Goal: Task Accomplishment & Management: Use online tool/utility

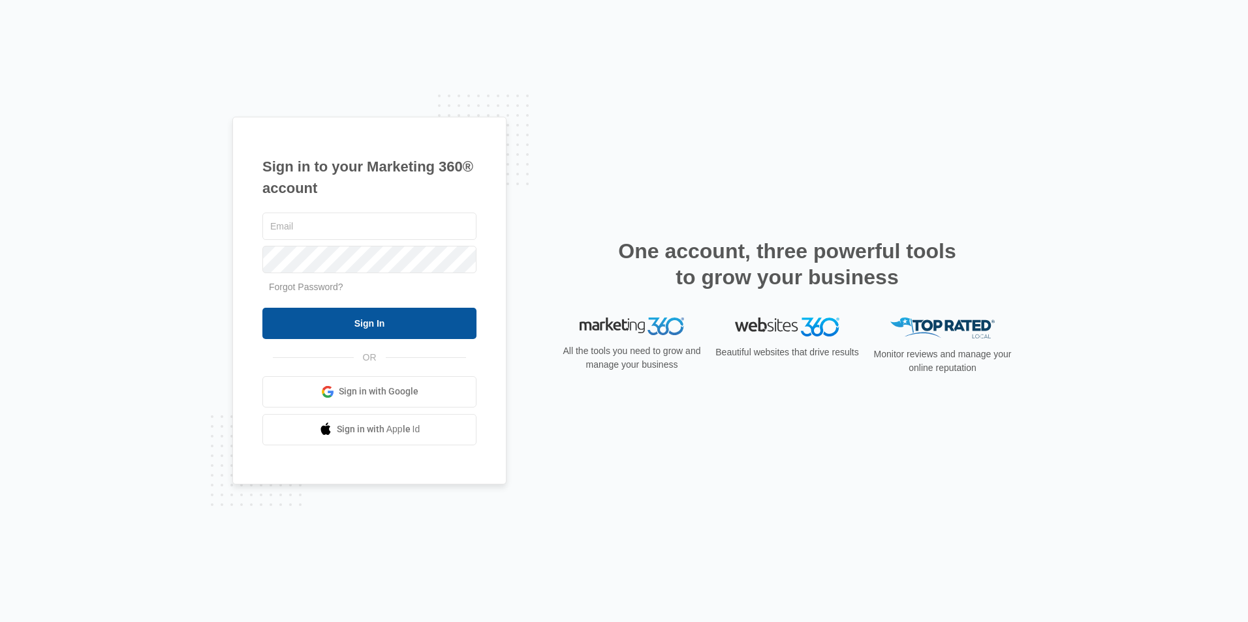
type input "[PERSON_NAME][EMAIL_ADDRESS][DOMAIN_NAME]"
click at [383, 325] on input "Sign In" at bounding box center [369, 323] width 214 height 31
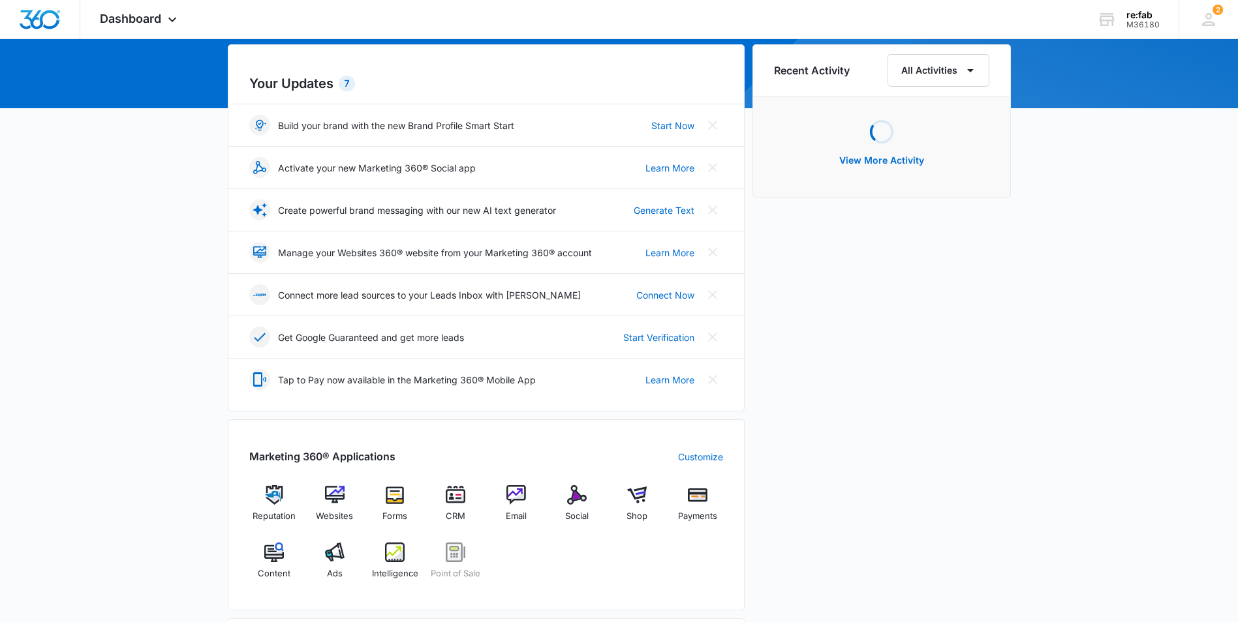
scroll to position [130, 0]
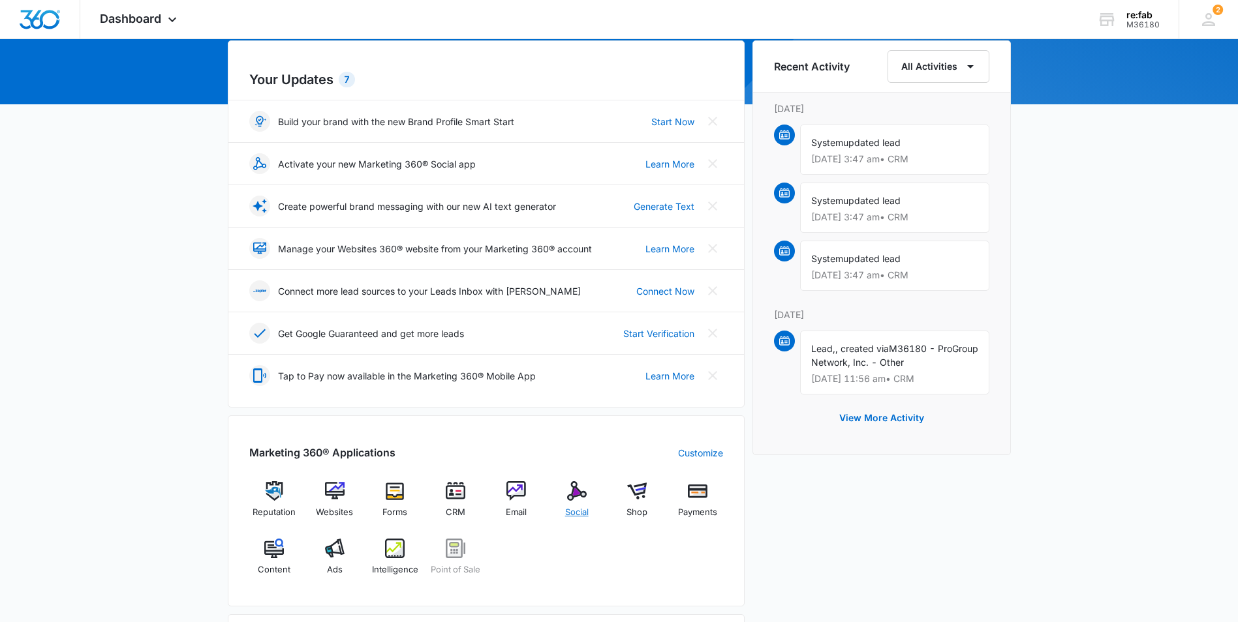
click at [583, 501] on div "Social" at bounding box center [576, 505] width 50 height 47
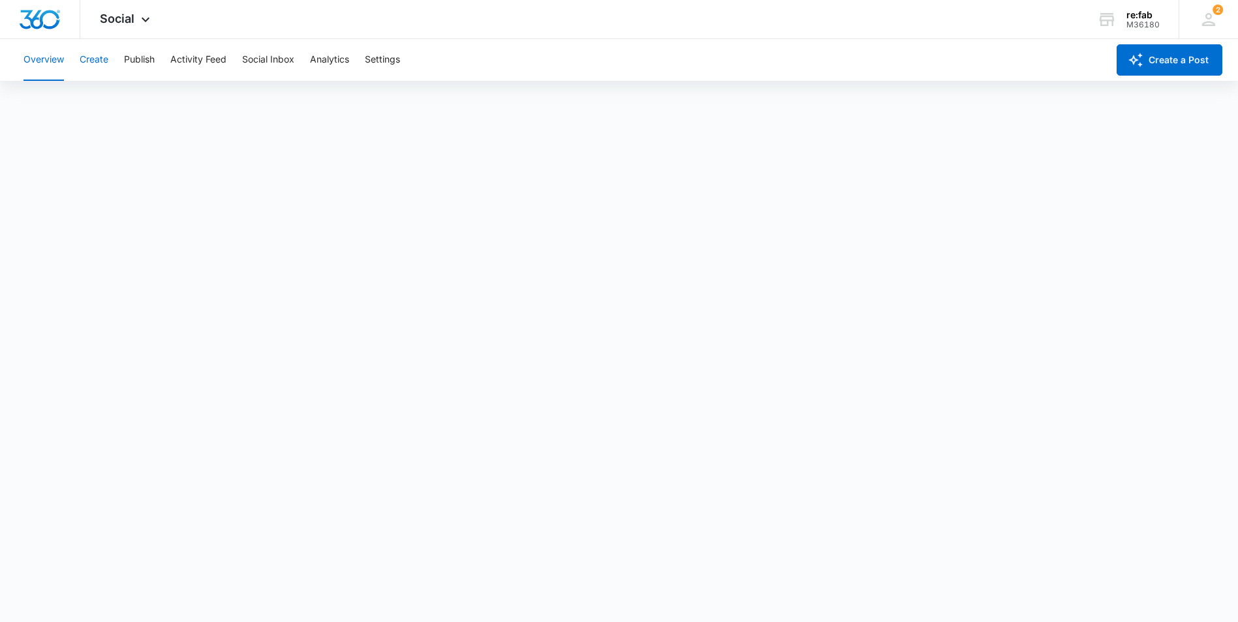
click at [87, 65] on button "Create" at bounding box center [94, 60] width 29 height 42
click at [141, 61] on button "Publish" at bounding box center [139, 60] width 31 height 42
